Goal: Transaction & Acquisition: Book appointment/travel/reservation

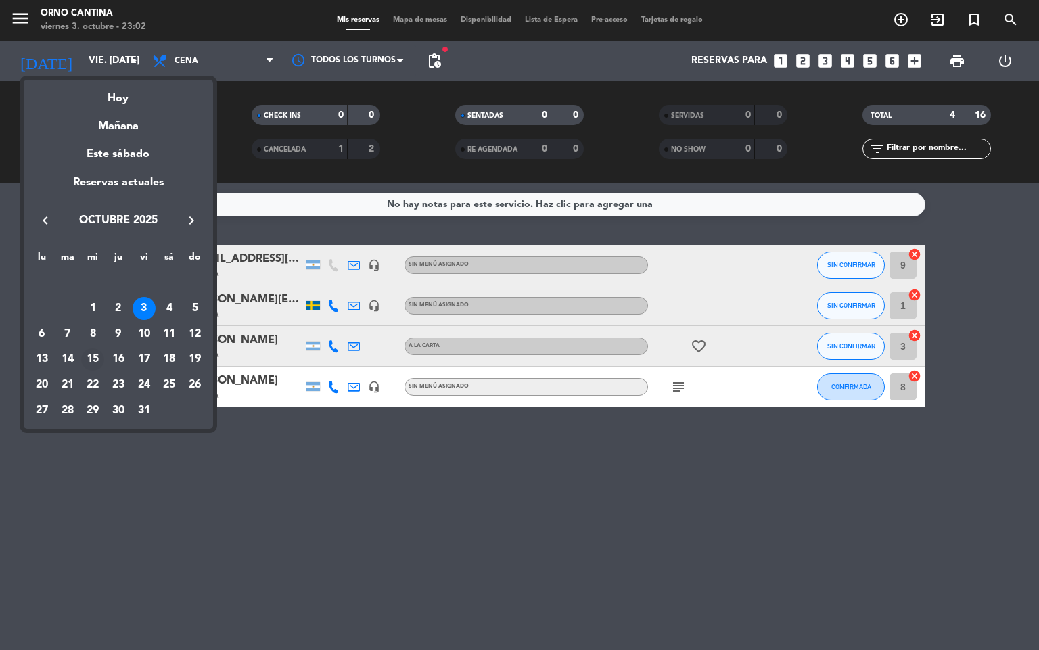
click at [98, 350] on div "15" at bounding box center [92, 359] width 23 height 23
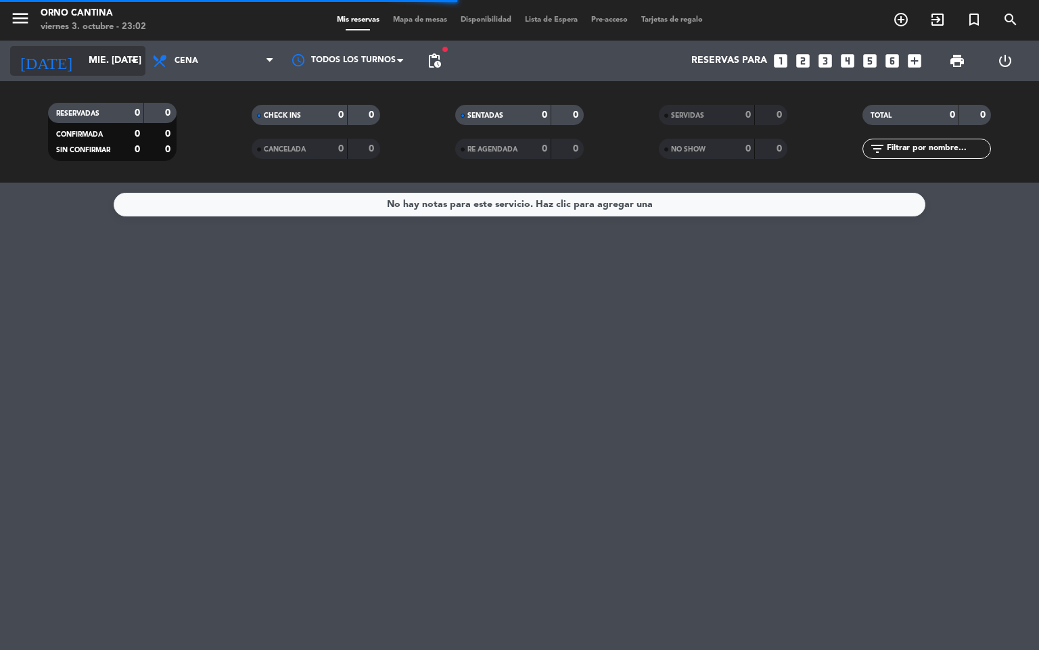
click at [100, 66] on input "mié. [DATE]" at bounding box center [146, 61] width 128 height 24
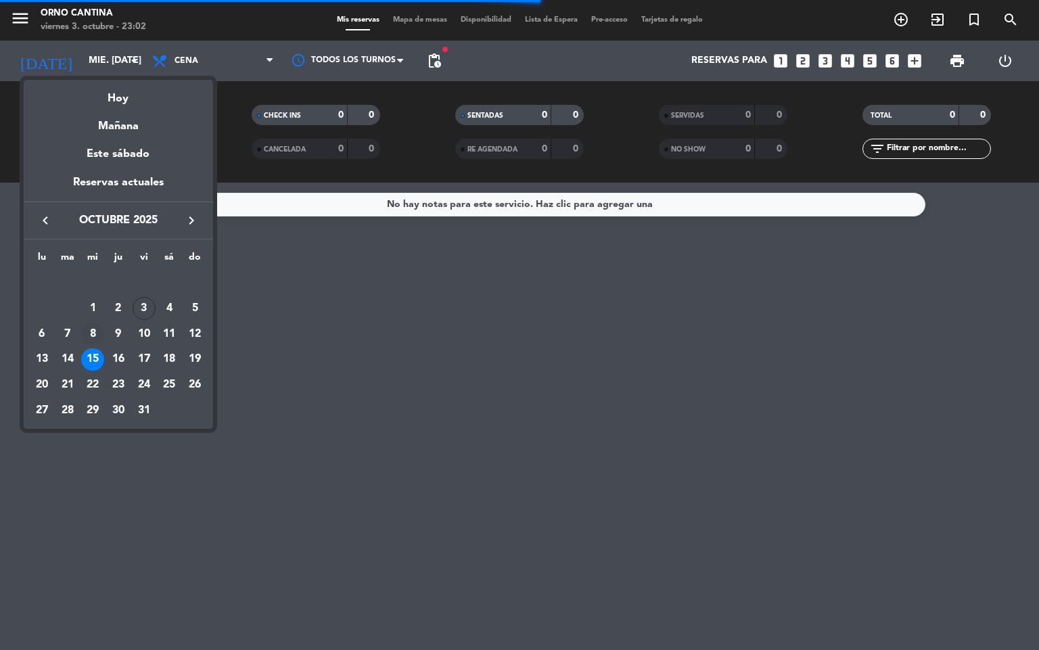
click at [101, 341] on div "8" at bounding box center [92, 334] width 23 height 23
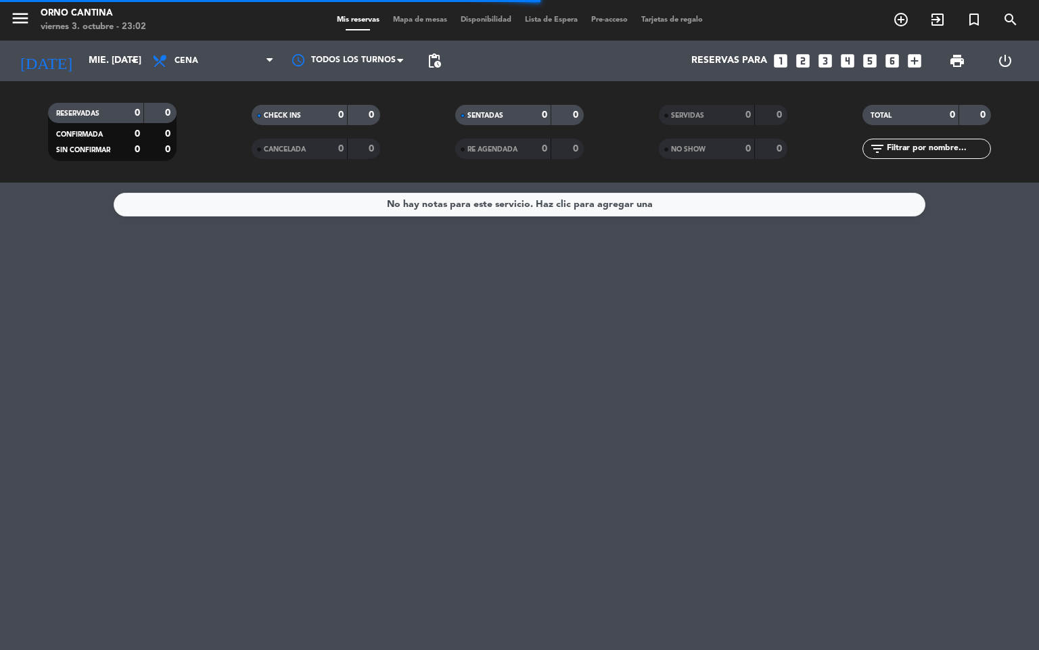
type input "mié. [DATE]"
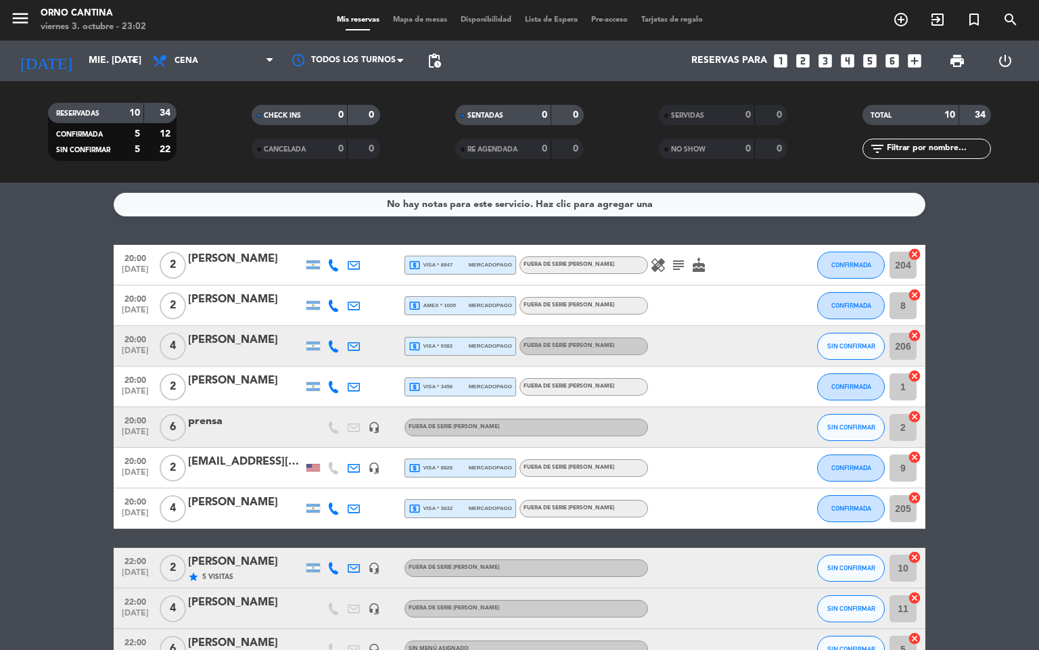
click at [794, 59] on icon "looks_two" at bounding box center [803, 61] width 18 height 18
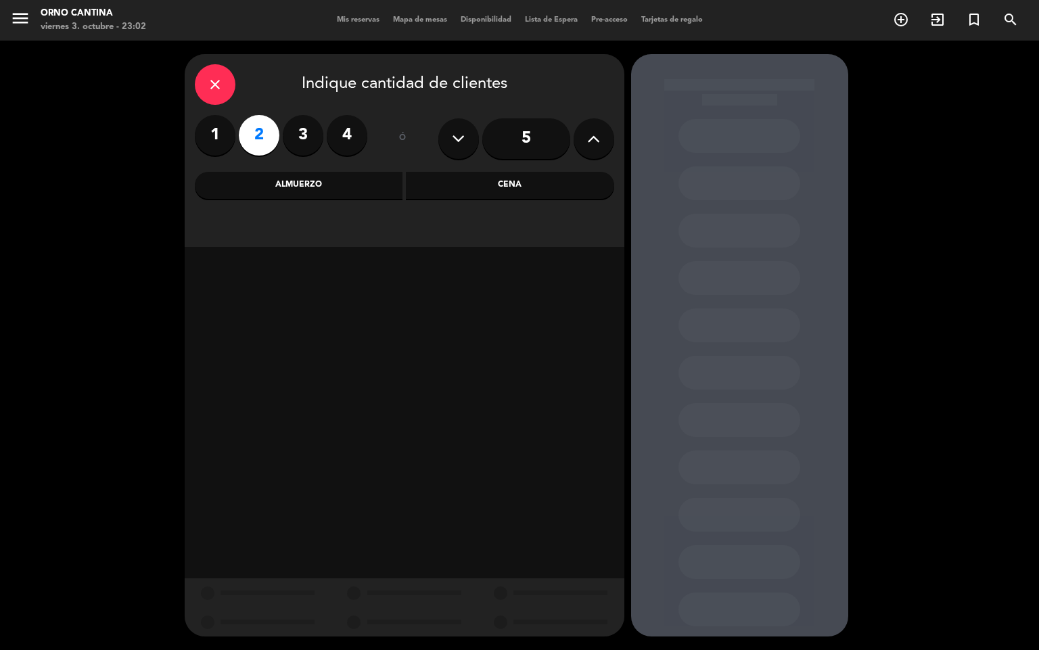
click at [544, 183] on div "Cena" at bounding box center [510, 185] width 208 height 27
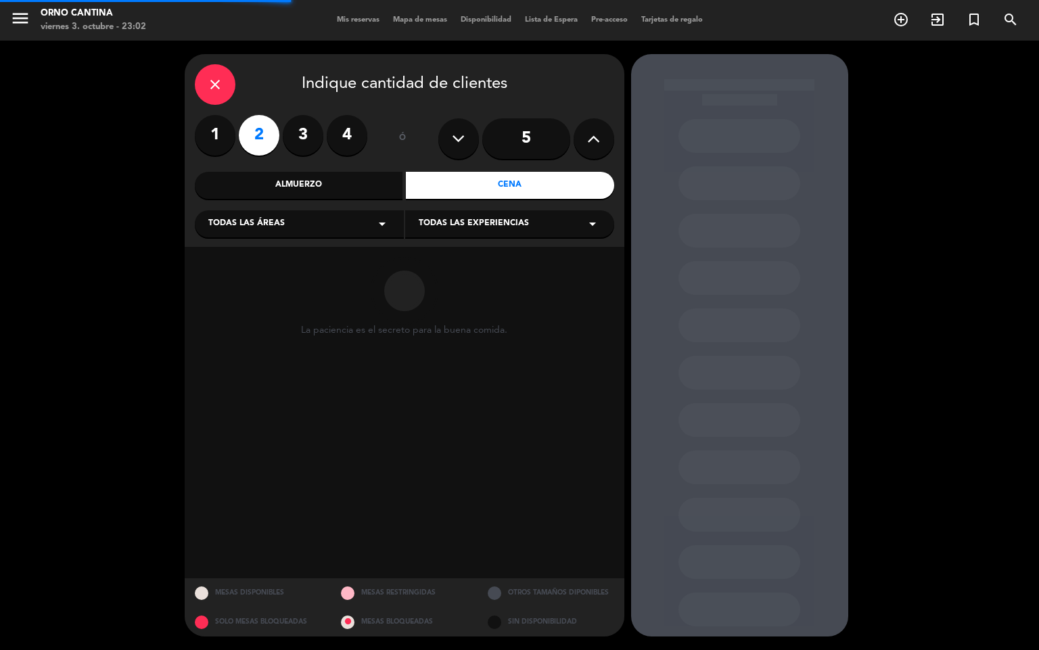
click at [365, 218] on div "Todas las áreas arrow_drop_down" at bounding box center [299, 223] width 209 height 27
click at [281, 249] on div "SALON TERRAZA VEREDA" at bounding box center [299, 268] width 209 height 97
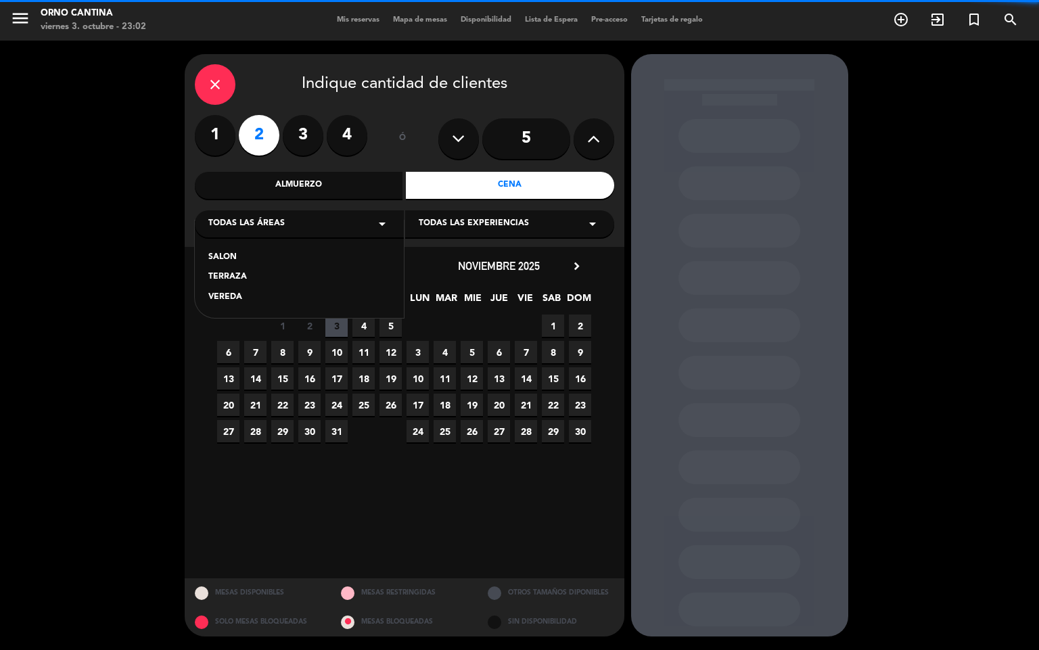
click at [309, 254] on div "SALON" at bounding box center [299, 258] width 182 height 14
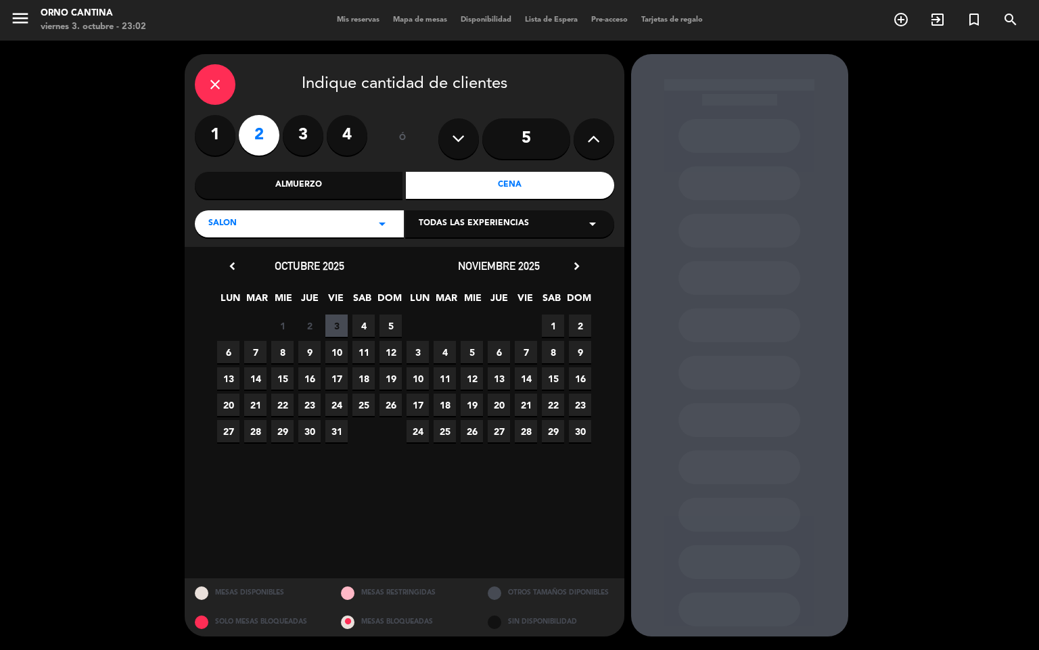
click at [567, 232] on div "Todas las experiencias arrow_drop_down" at bounding box center [509, 223] width 209 height 27
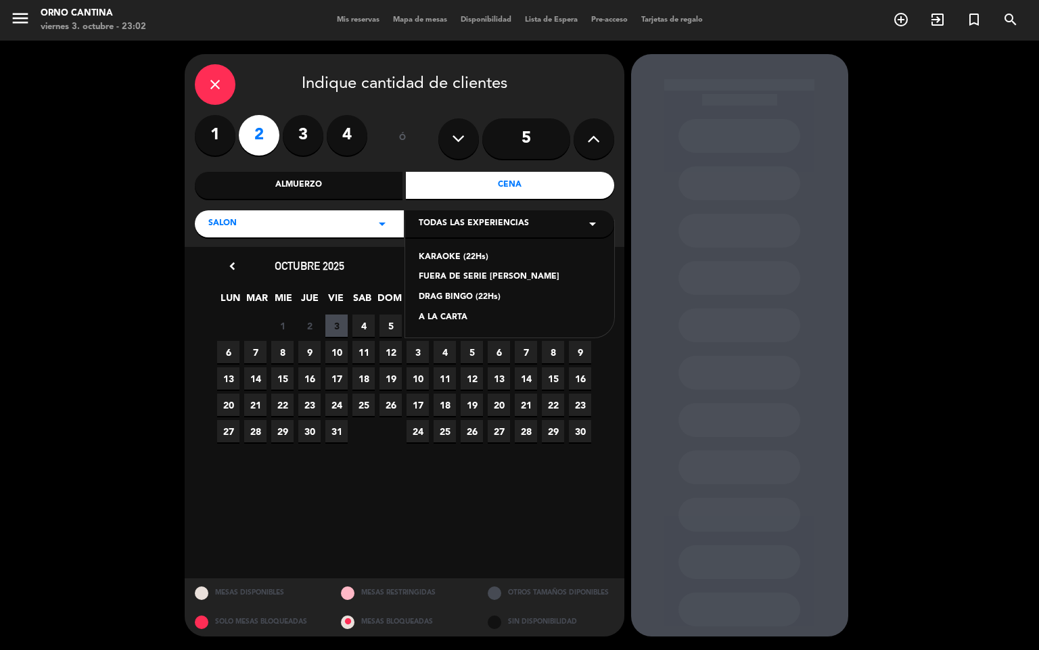
click at [522, 272] on div "FUERA DE SERIE [PERSON_NAME]" at bounding box center [510, 277] width 182 height 14
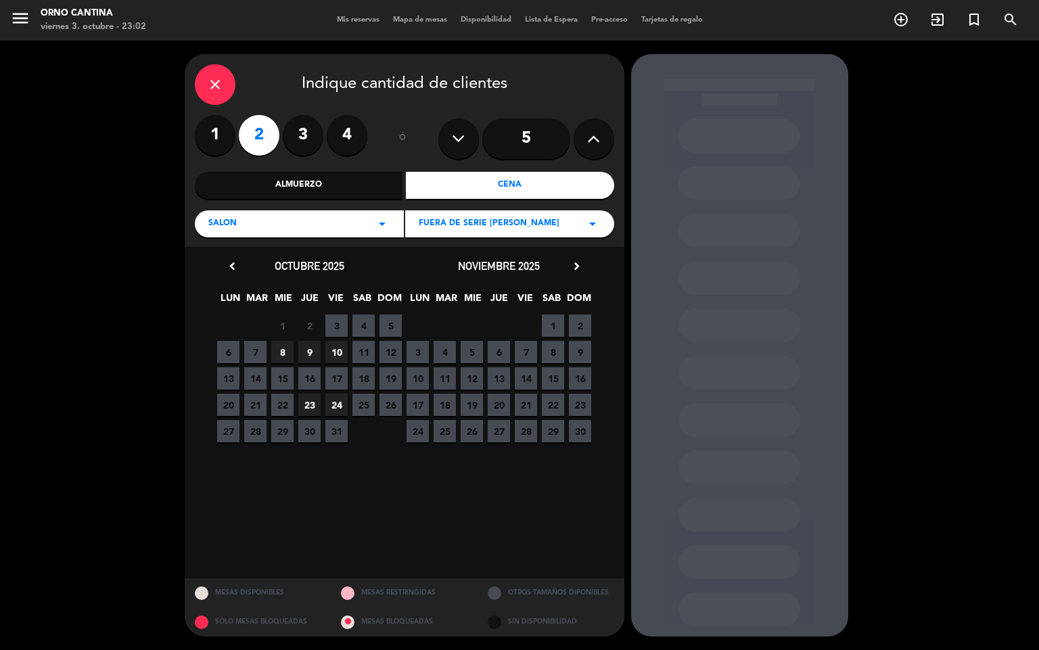
click at [277, 369] on span "15" at bounding box center [282, 378] width 22 height 22
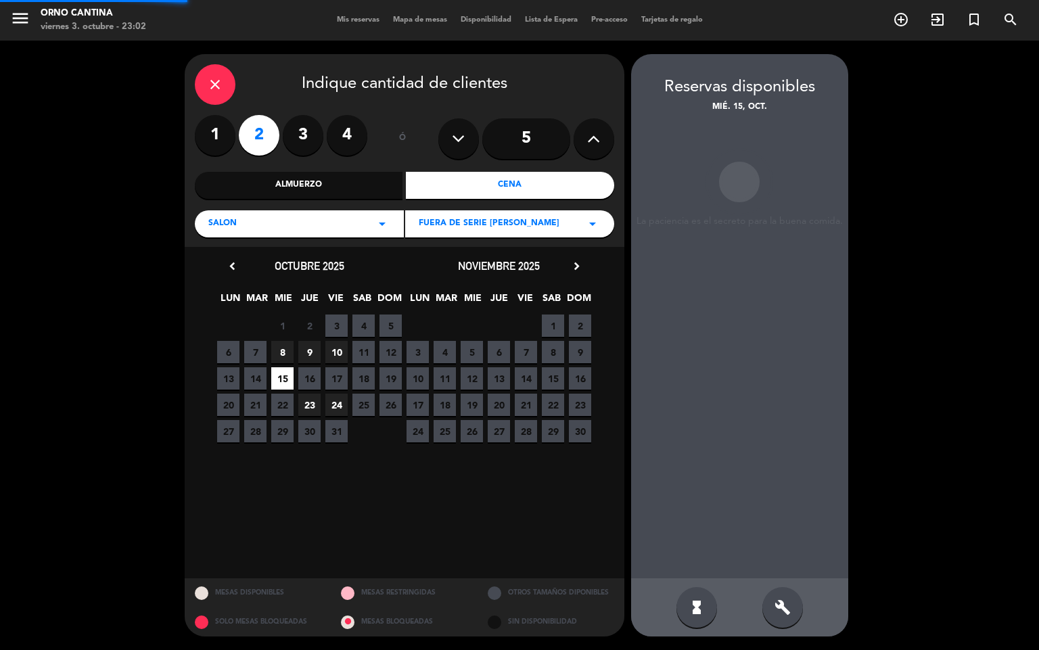
click at [280, 354] on span "8" at bounding box center [282, 352] width 22 height 22
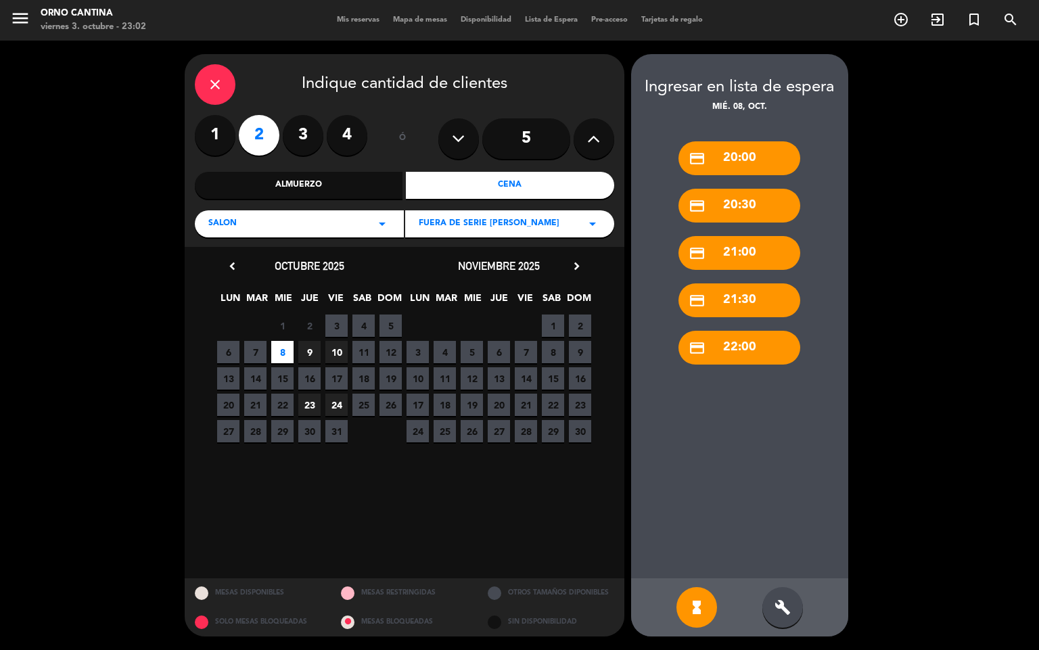
click at [783, 615] on icon "build" at bounding box center [782, 607] width 16 height 16
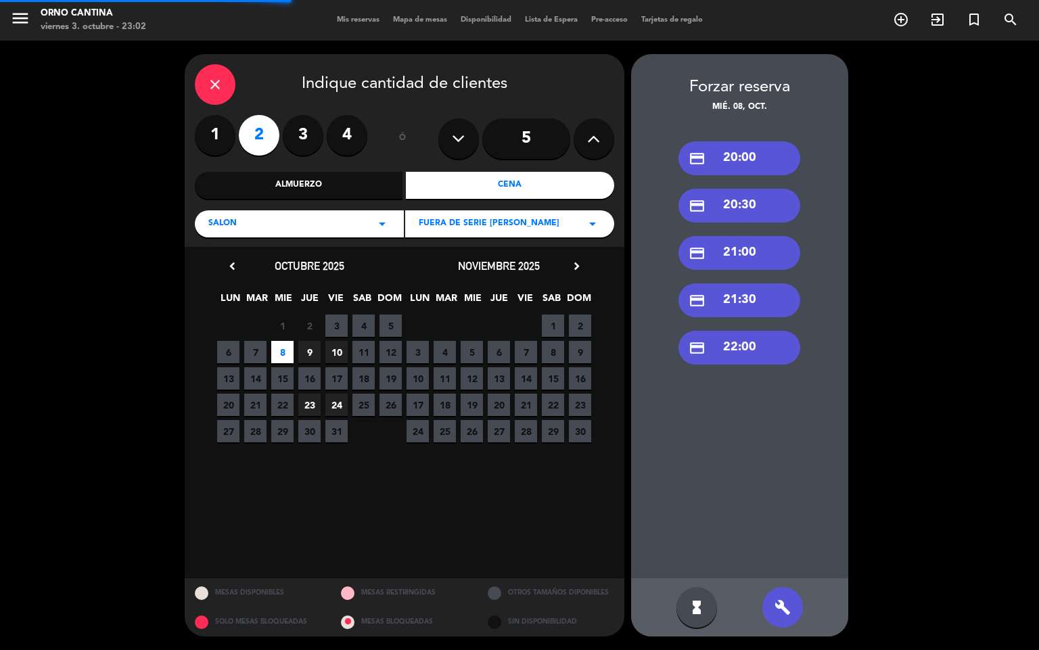
click at [759, 154] on div "credit_card 20:00" at bounding box center [739, 158] width 122 height 34
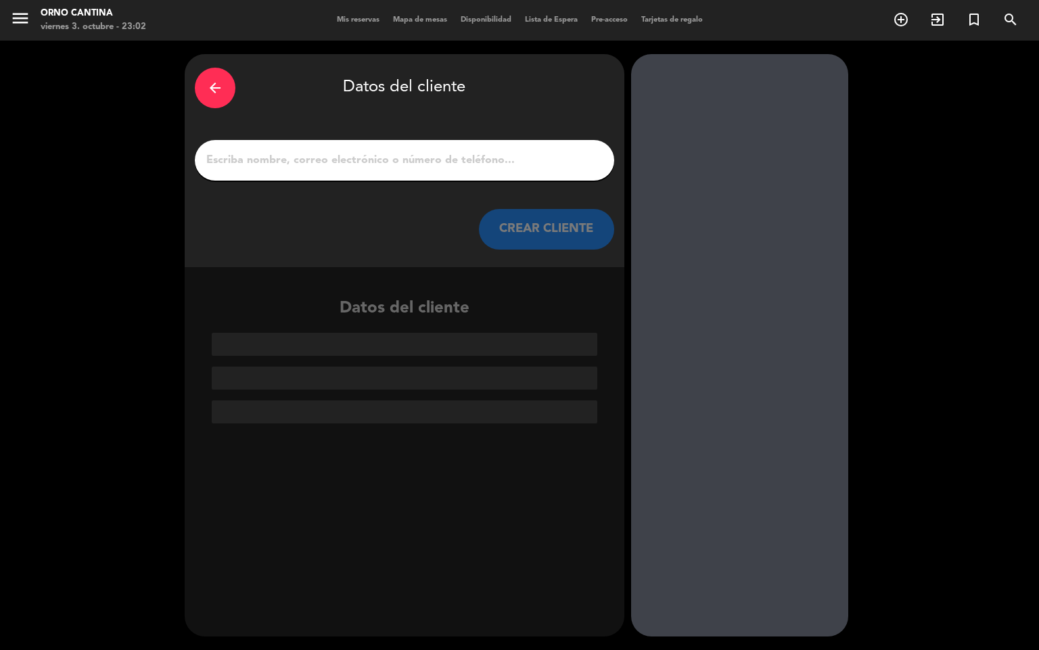
click at [433, 151] on input "1" at bounding box center [404, 160] width 399 height 19
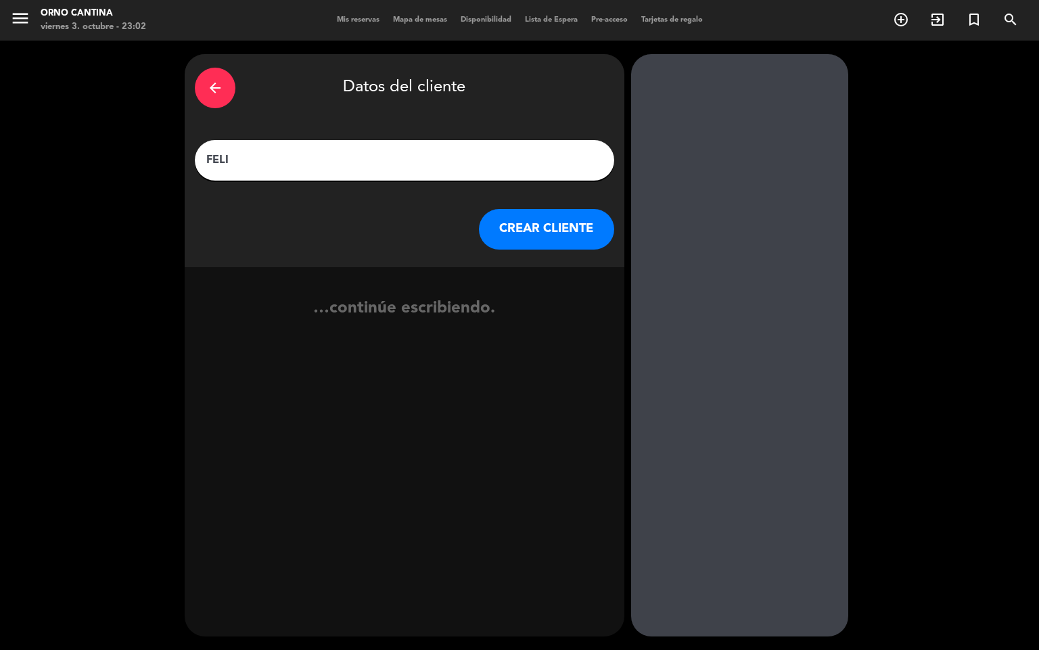
type input "FELIX"
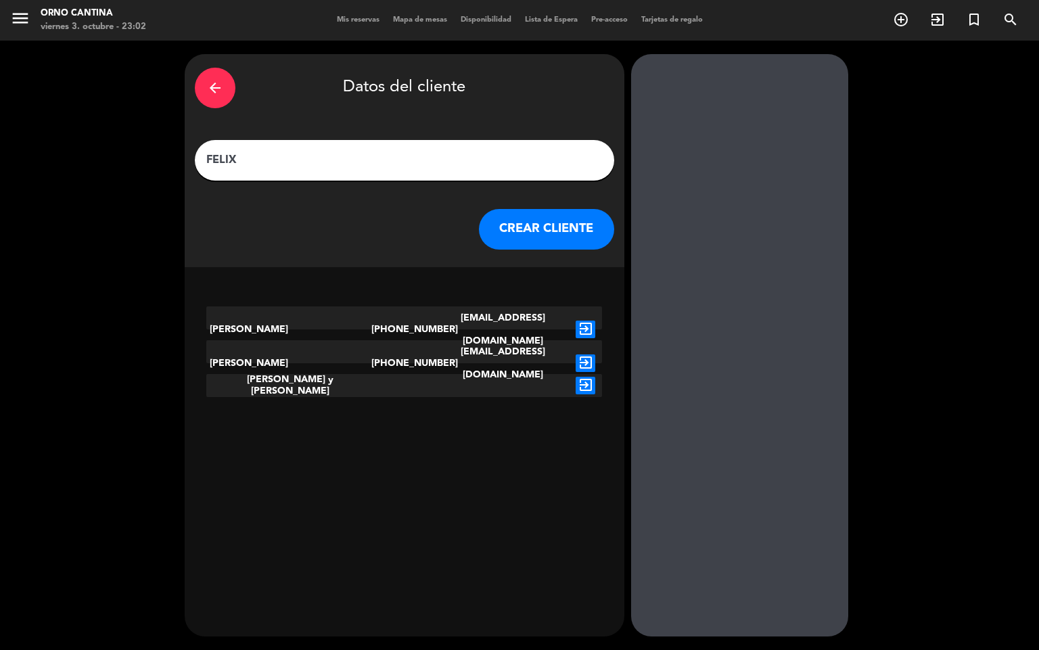
click at [569, 232] on button "CREAR CLIENTE" at bounding box center [546, 229] width 135 height 41
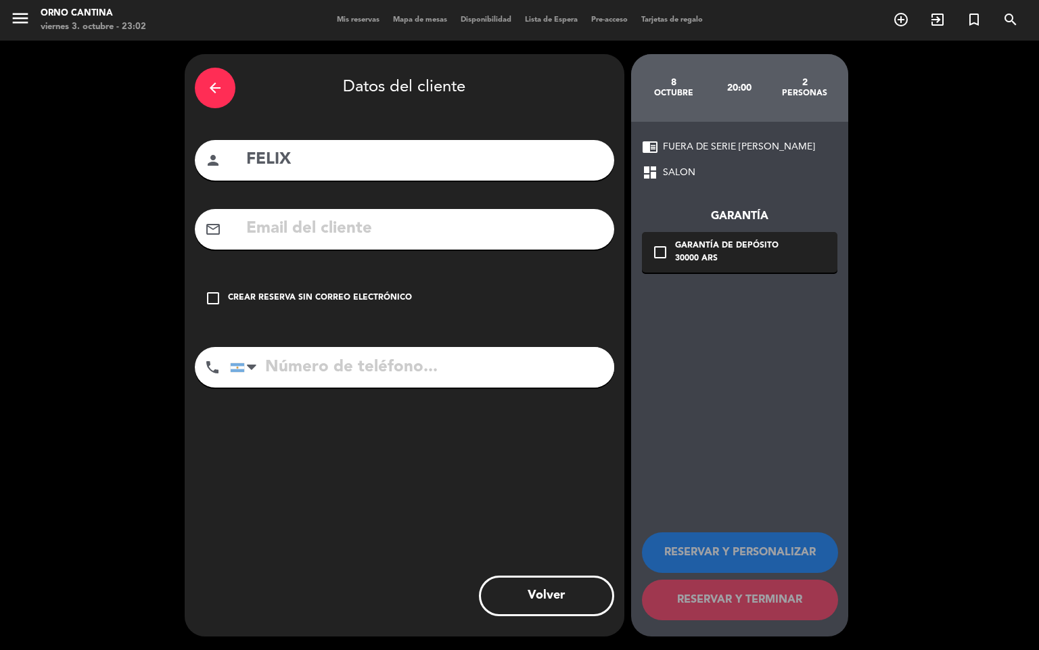
click at [343, 296] on div "Crear reserva sin correo electrónico" at bounding box center [320, 298] width 184 height 14
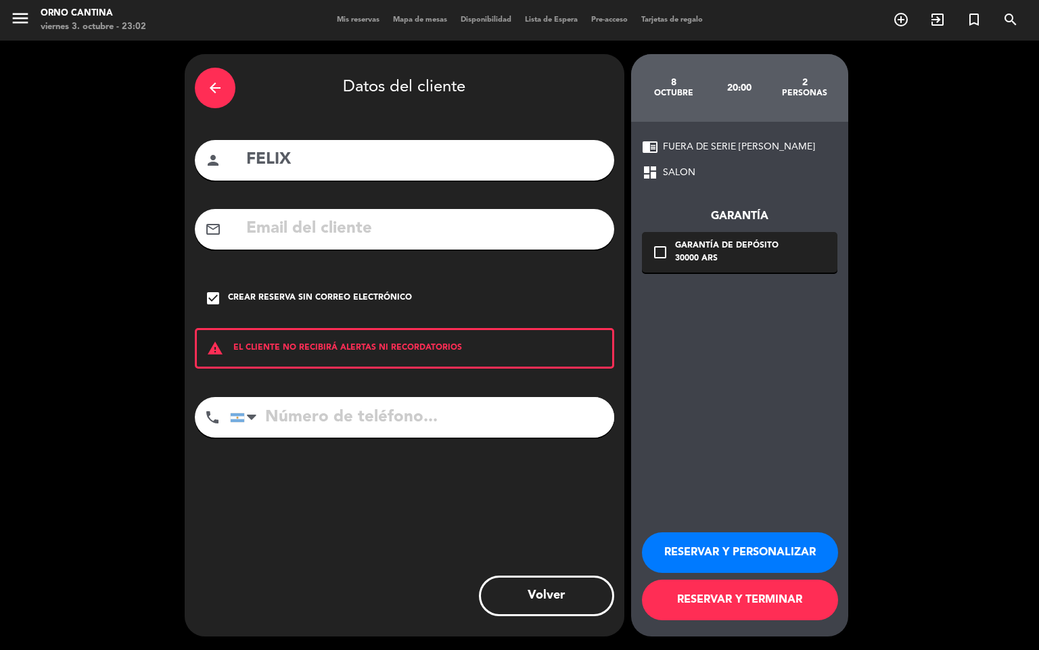
click at [795, 584] on button "RESERVAR Y TERMINAR" at bounding box center [740, 599] width 196 height 41
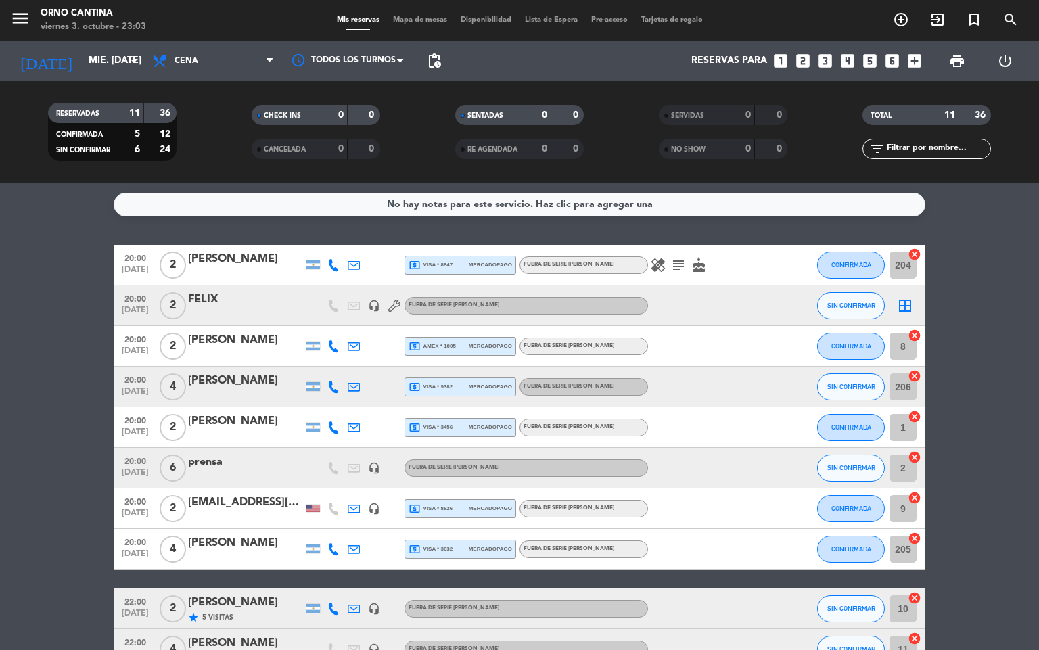
click at [759, 592] on div at bounding box center [709, 608] width 122 height 40
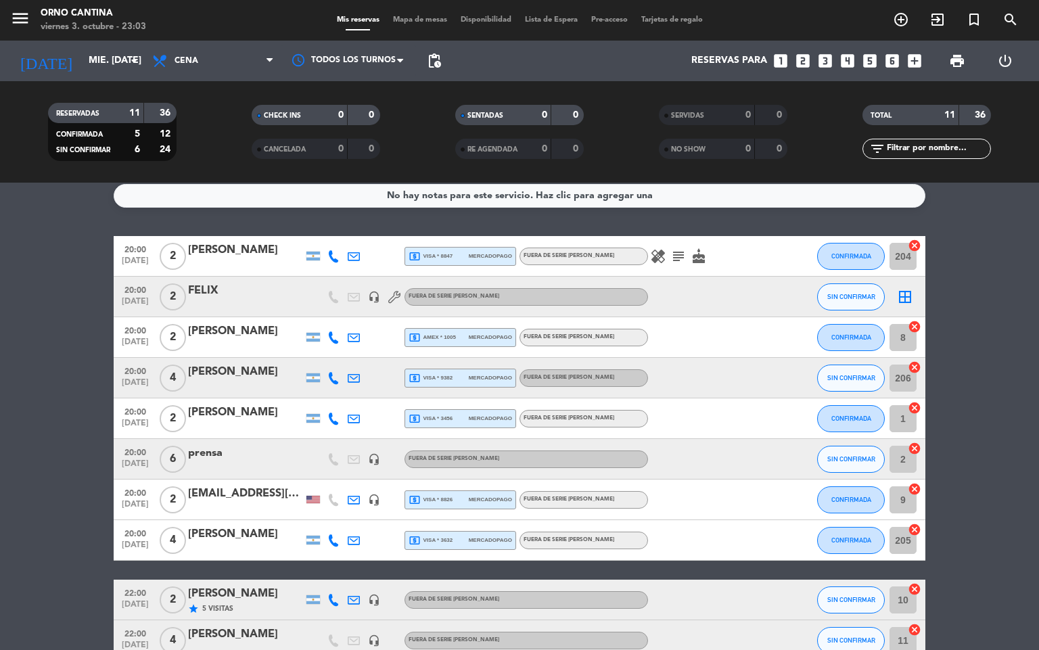
scroll to position [49, 0]
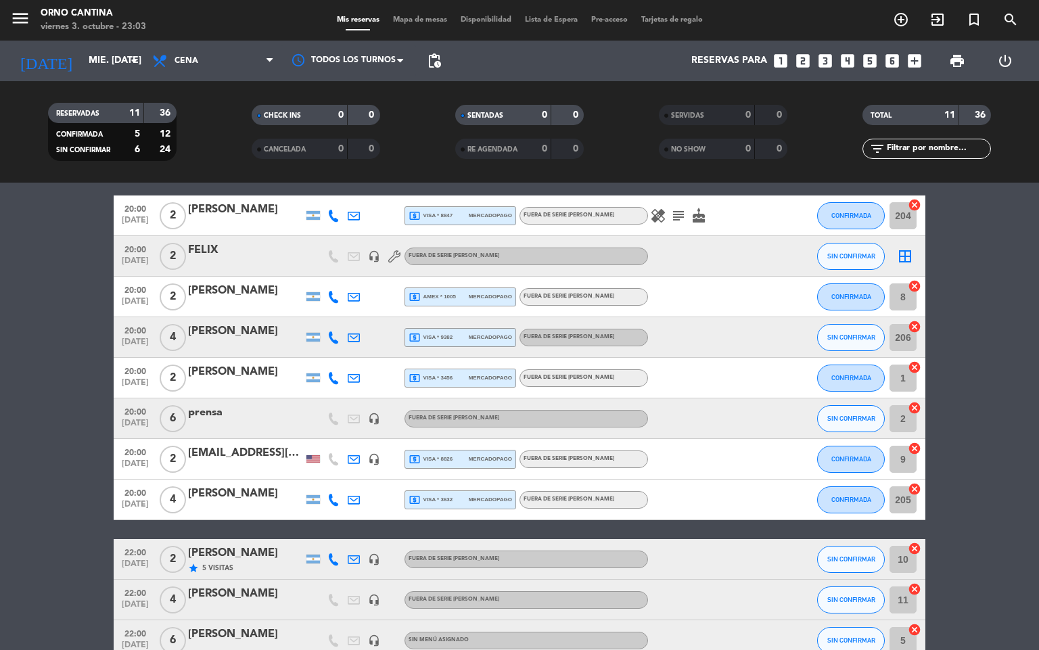
click at [126, 78] on div "[DATE] mié. [DATE] arrow_drop_down" at bounding box center [77, 61] width 135 height 41
click at [120, 63] on input "mié. [DATE]" at bounding box center [146, 61] width 128 height 24
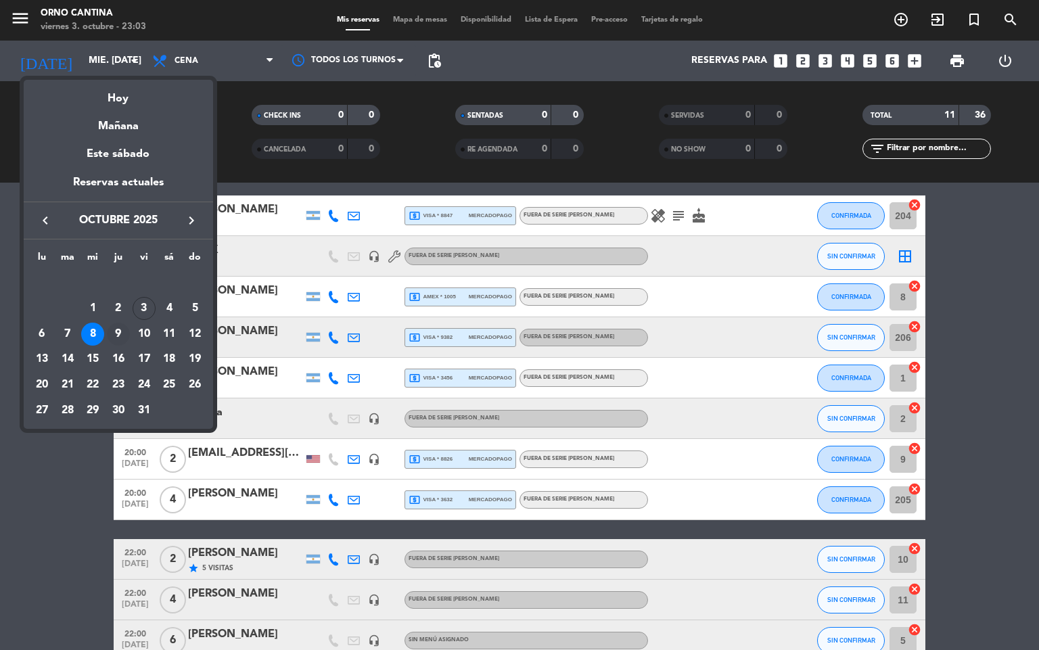
click at [126, 325] on td "9" at bounding box center [118, 334] width 26 height 26
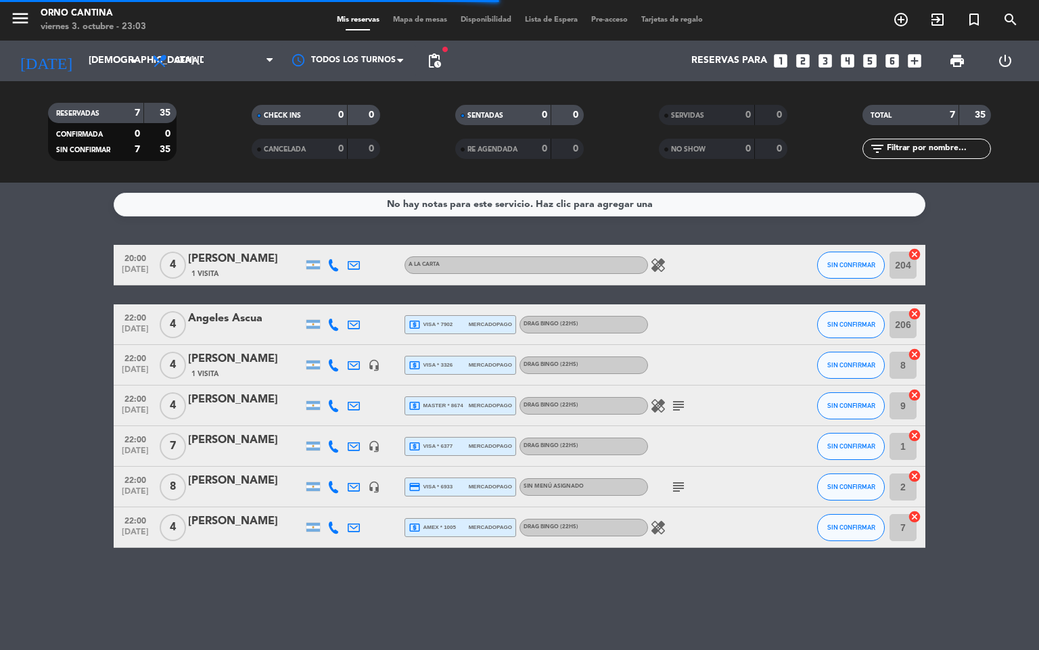
scroll to position [0, 0]
click at [97, 59] on input "[DEMOGRAPHIC_DATA] [DATE]" at bounding box center [146, 61] width 128 height 24
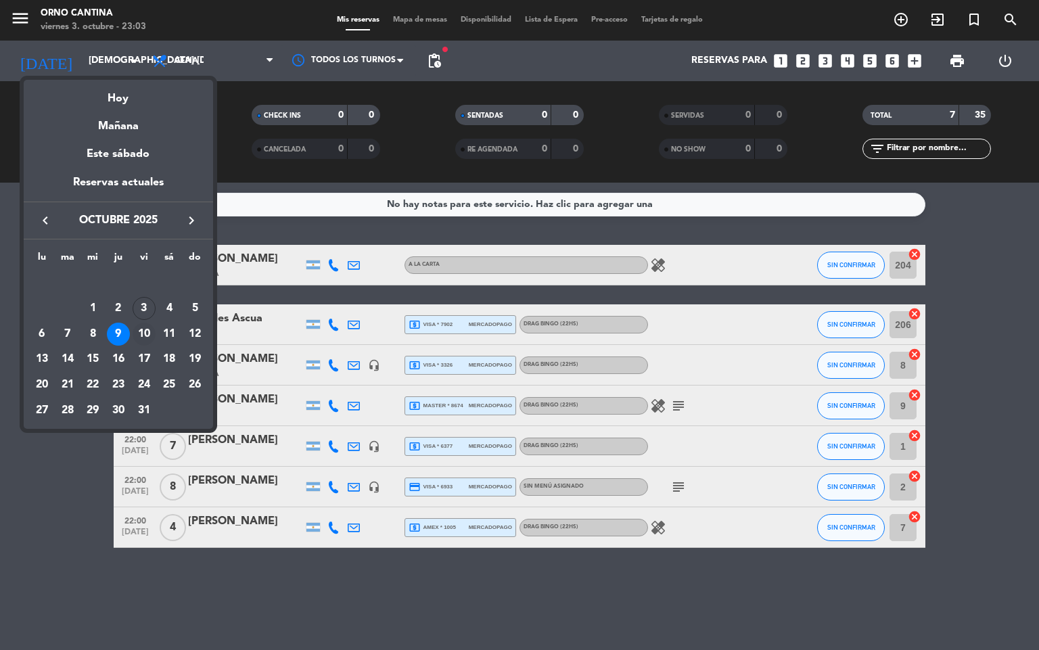
click at [148, 331] on div "10" at bounding box center [144, 334] width 23 height 23
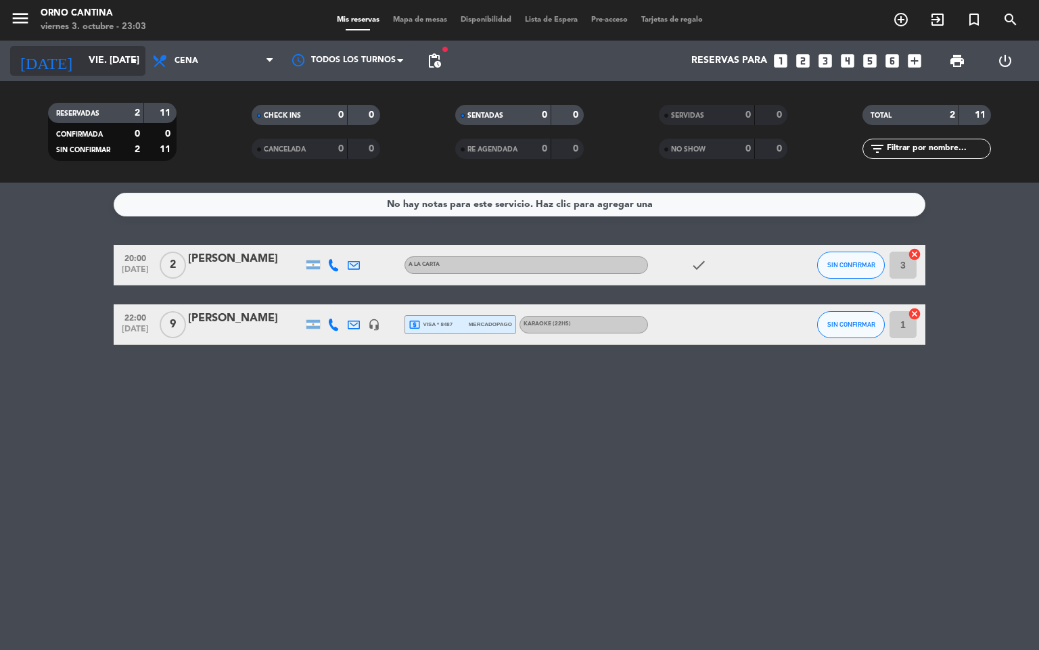
click at [89, 51] on input "vie. [DATE]" at bounding box center [146, 61] width 128 height 24
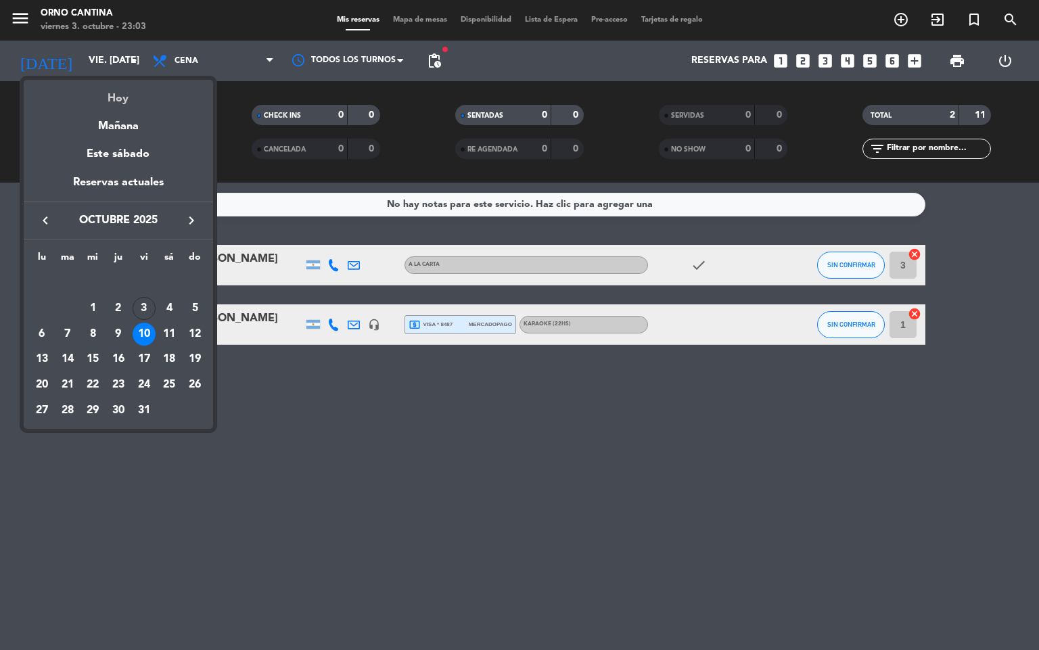
click at [122, 83] on div "Hoy" at bounding box center [118, 94] width 189 height 28
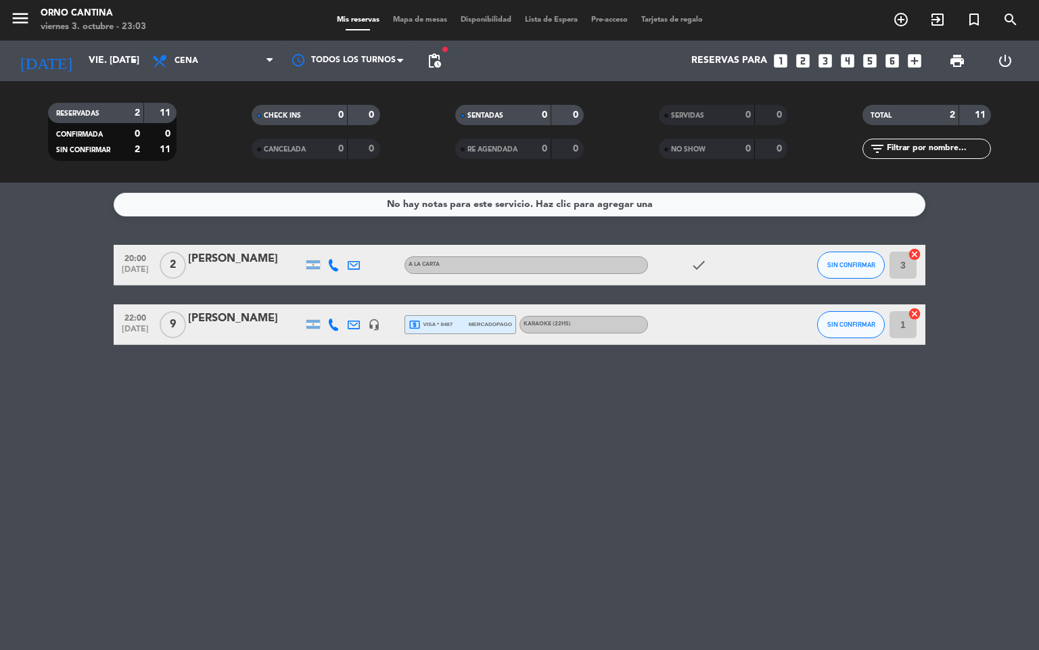
type input "vie. [DATE]"
